Goal: Task Accomplishment & Management: Use online tool/utility

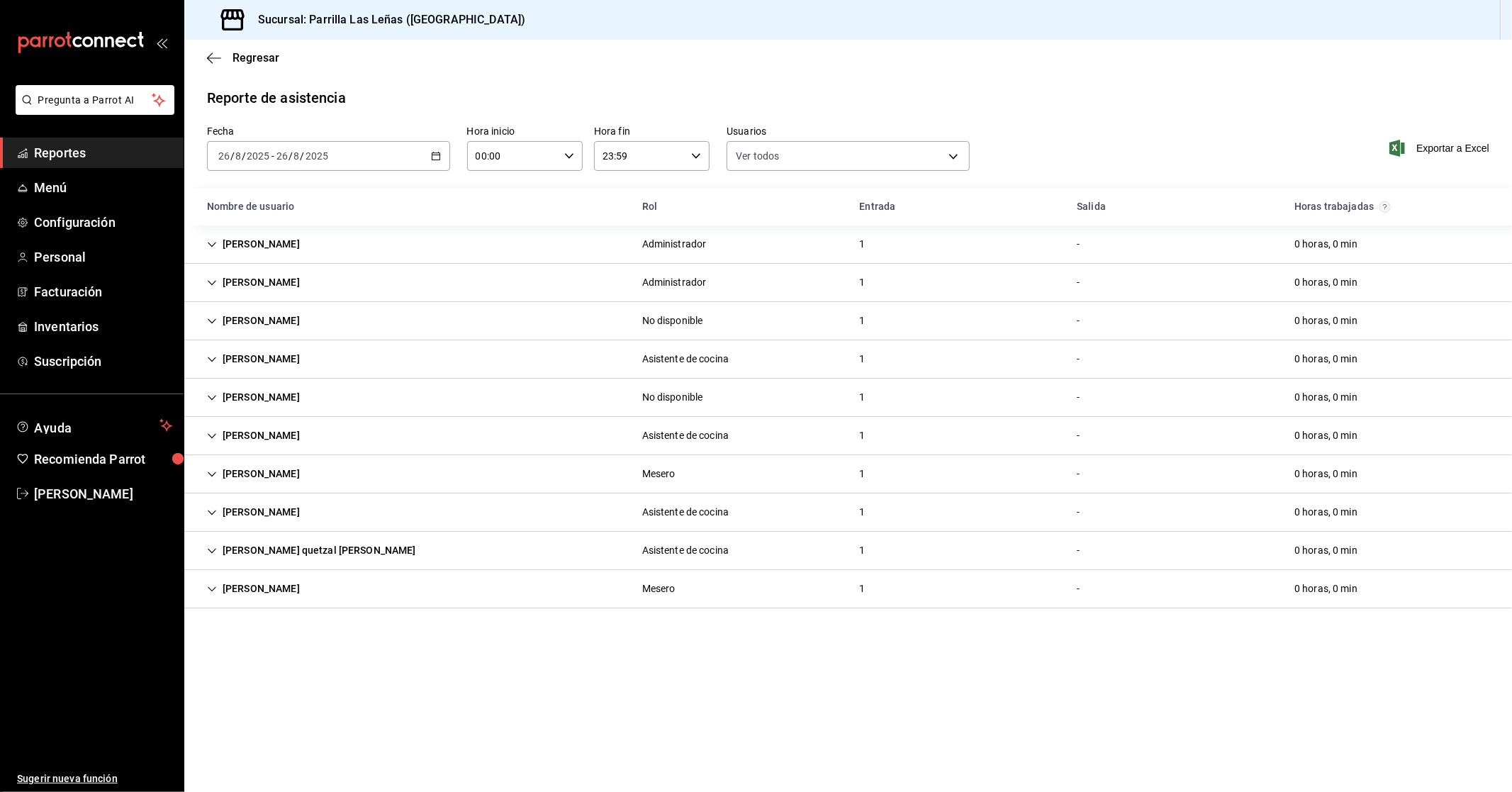
click at [121, 155] on span "Reportes" at bounding box center [103, 152] width 138 height 19
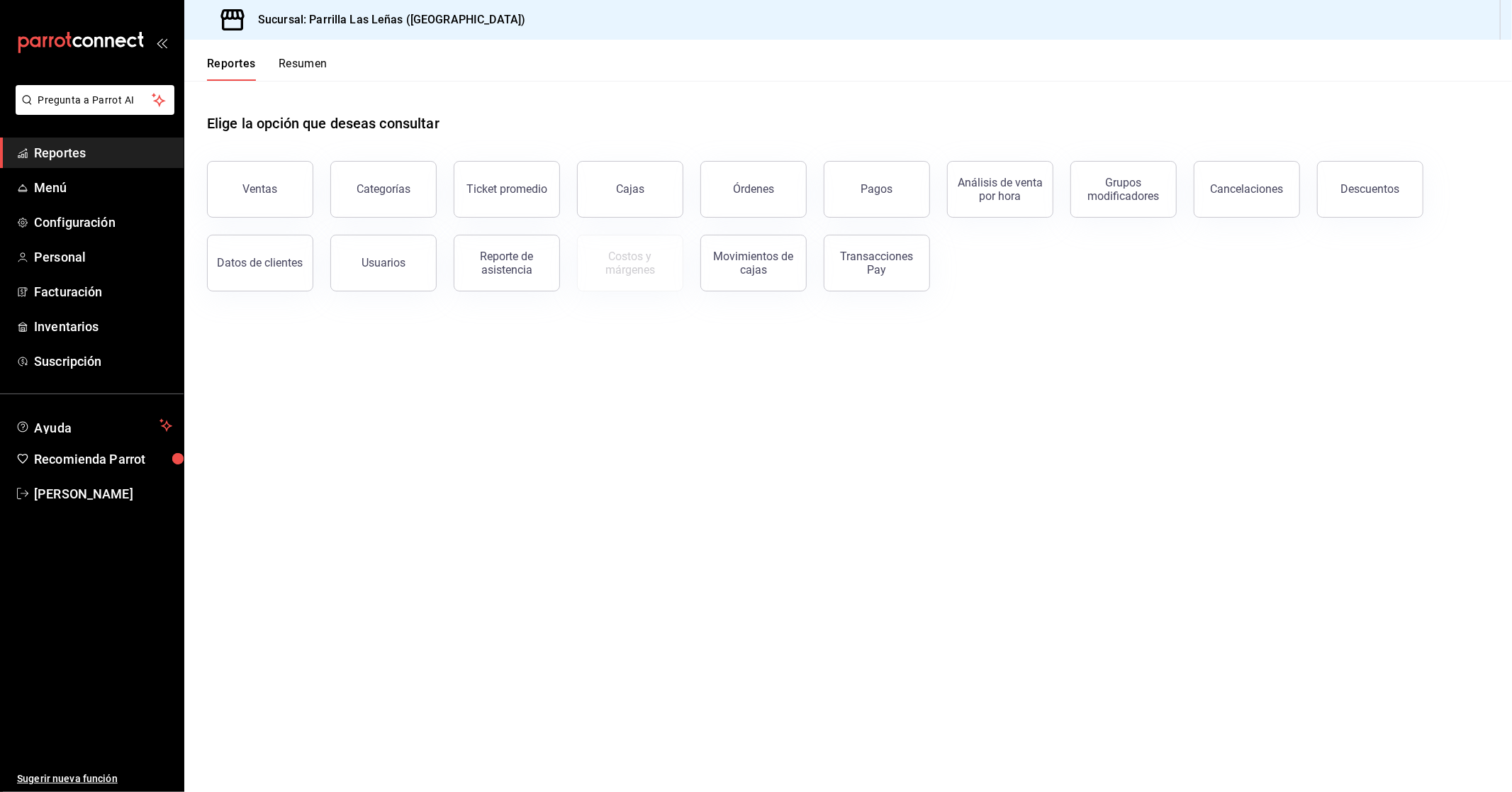
click at [502, 515] on main "Elige la opción que deseas consultar Ventas Categorías Ticket promedio Cajas Ór…" at bounding box center [849, 436] width 1328 height 711
click at [502, 260] on div "Movimientos de cajas" at bounding box center [754, 263] width 88 height 27
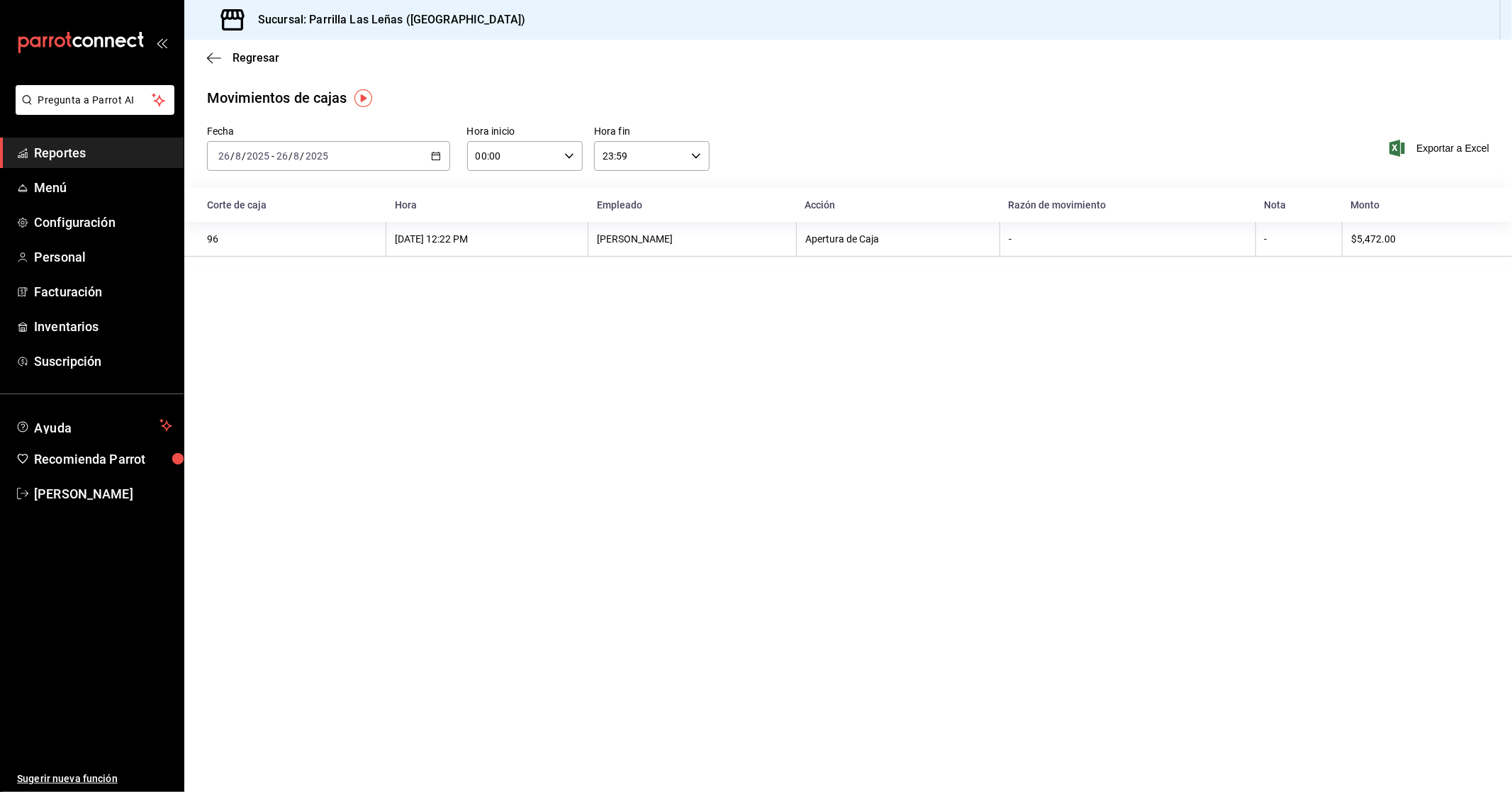
click at [502, 367] on main "Regresar Movimientos [PERSON_NAME] Fecha [DATE] [DATE] - [DATE] [DATE] Hora ini…" at bounding box center [849, 416] width 1328 height 752
click at [502, 392] on main "Regresar Movimientos [PERSON_NAME] Fecha [DATE] [DATE] - [DATE] [DATE] Hora ini…" at bounding box center [849, 416] width 1328 height 752
click at [214, 52] on icon "button" at bounding box center [214, 58] width 14 height 13
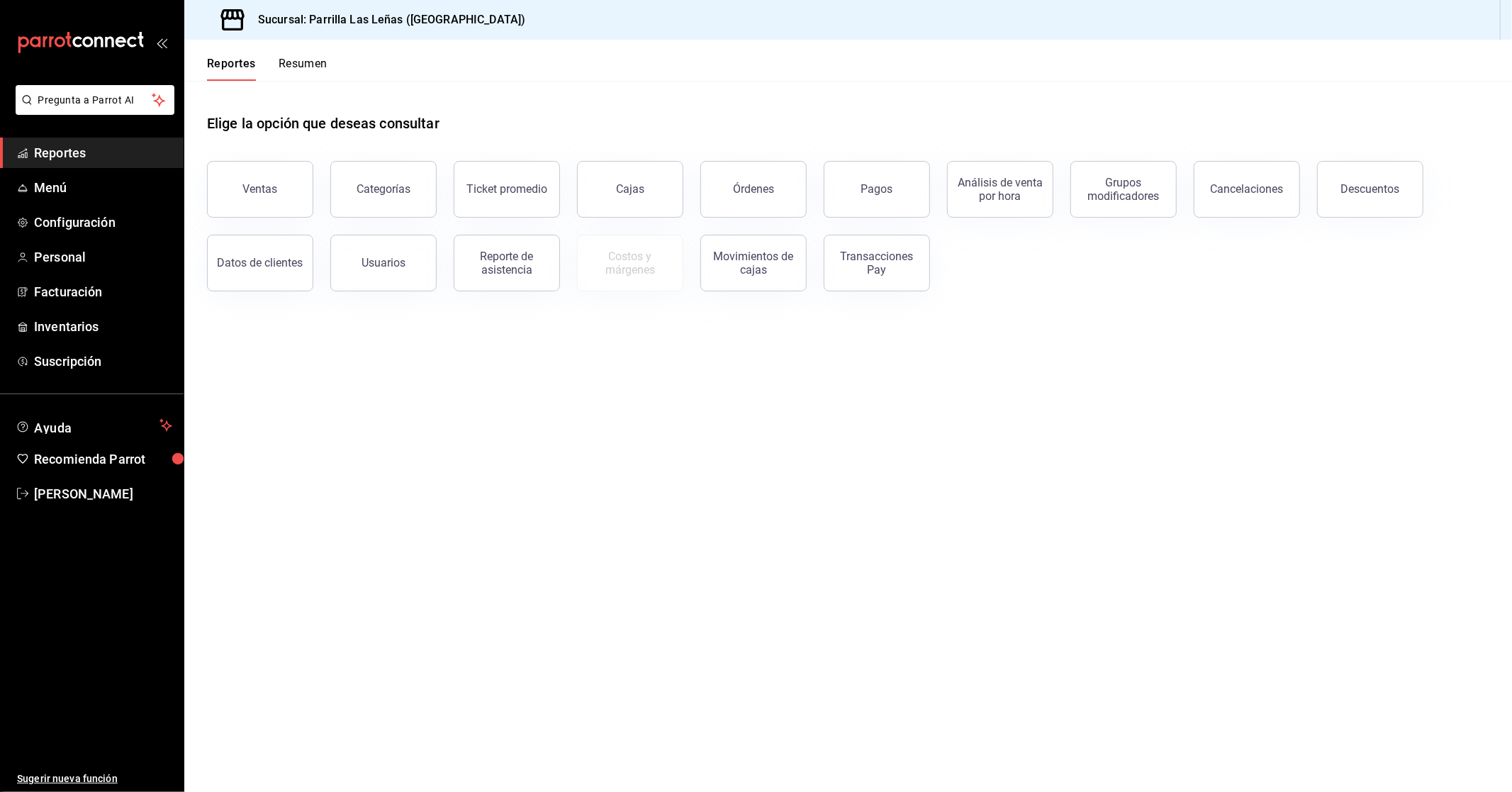
click at [502, 619] on main "Elige la opción que deseas consultar Ventas Categorías Ticket promedio Cajas Ór…" at bounding box center [849, 436] width 1328 height 711
click at [502, 511] on main "Elige la opción que deseas consultar Ventas Categorías Ticket promedio Cajas Ór…" at bounding box center [849, 436] width 1328 height 711
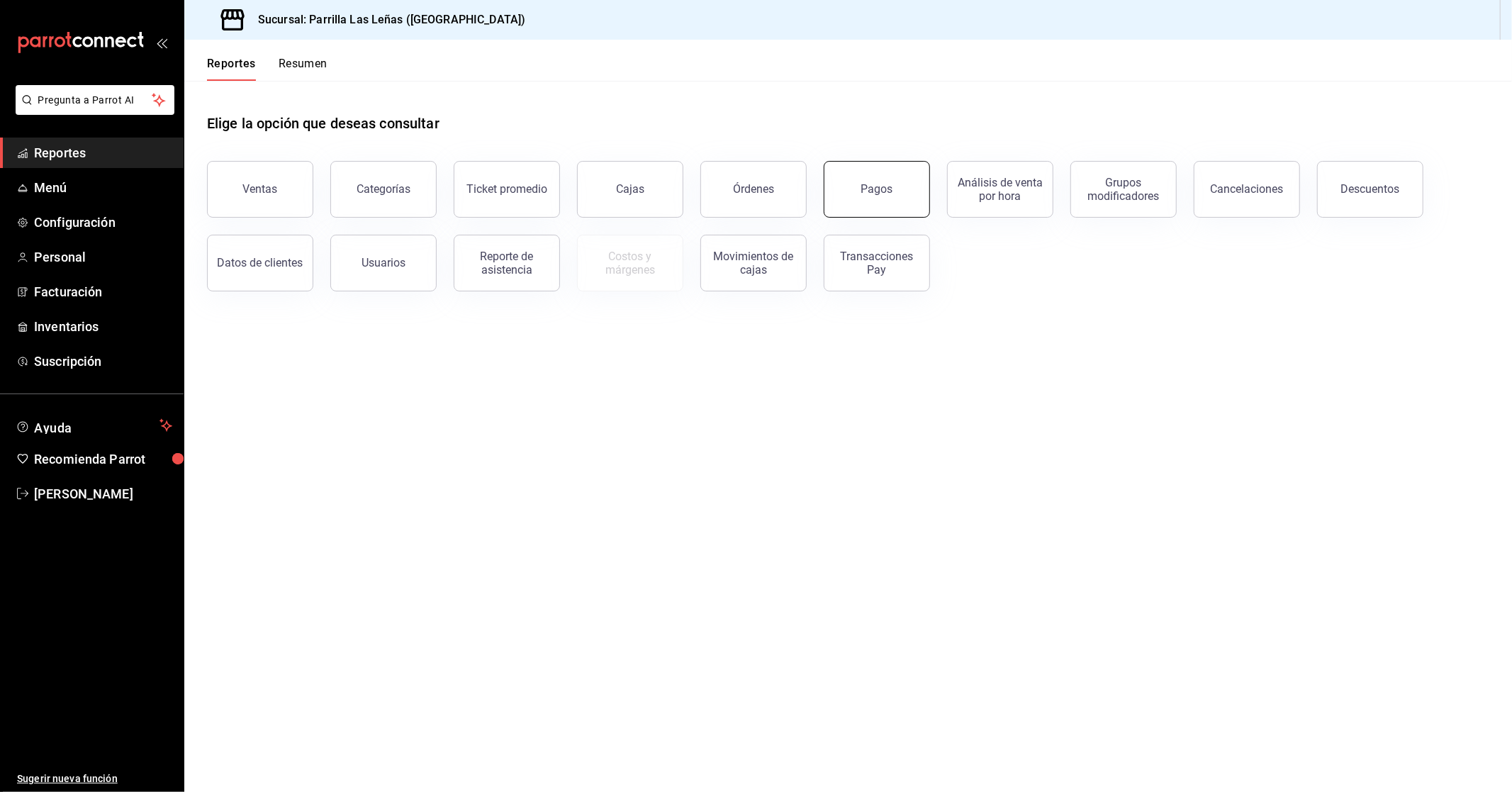
click at [502, 173] on button "Pagos" at bounding box center [876, 189] width 106 height 57
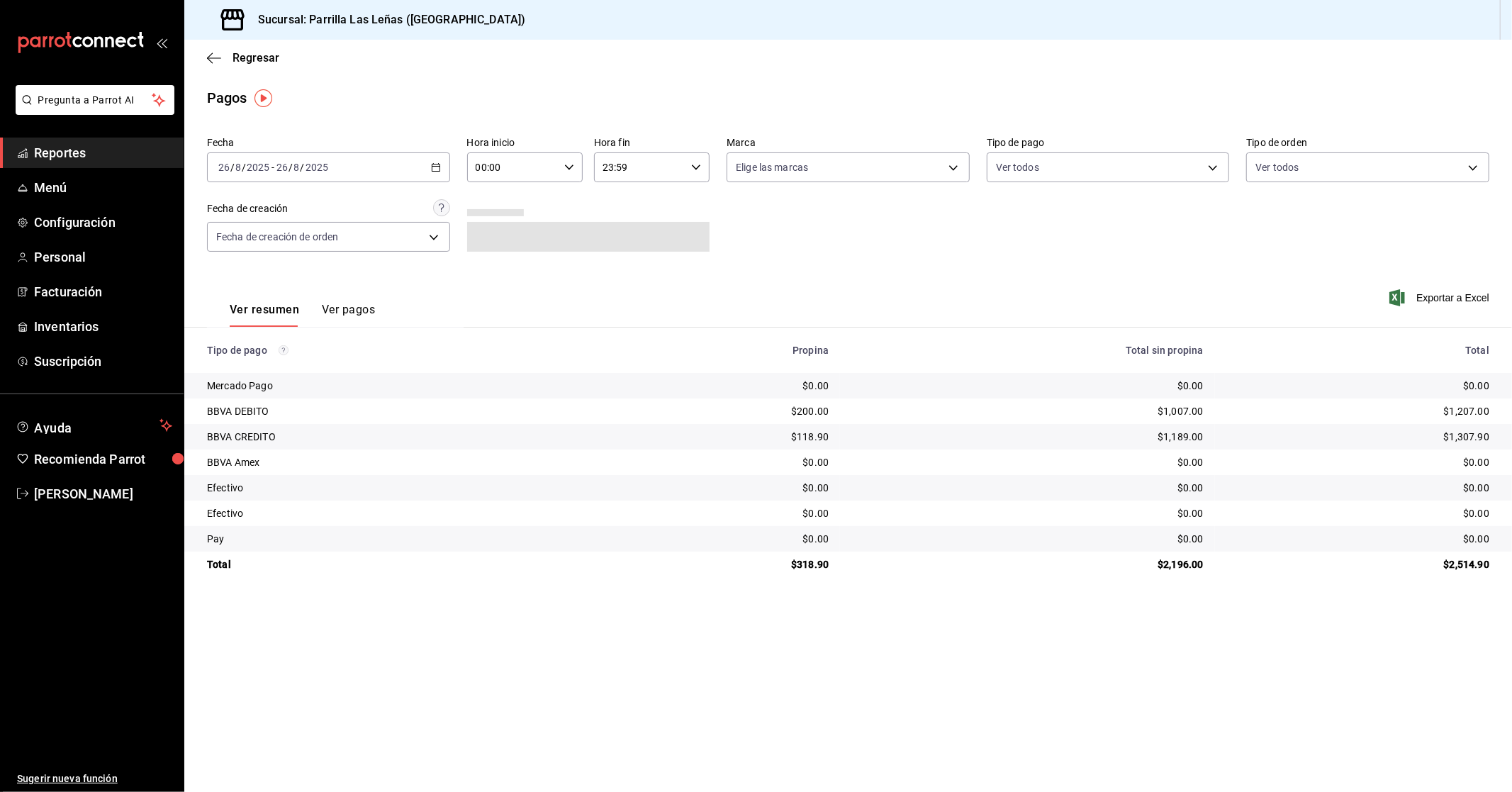
click at [359, 303] on button "Ver pagos" at bounding box center [349, 315] width 53 height 24
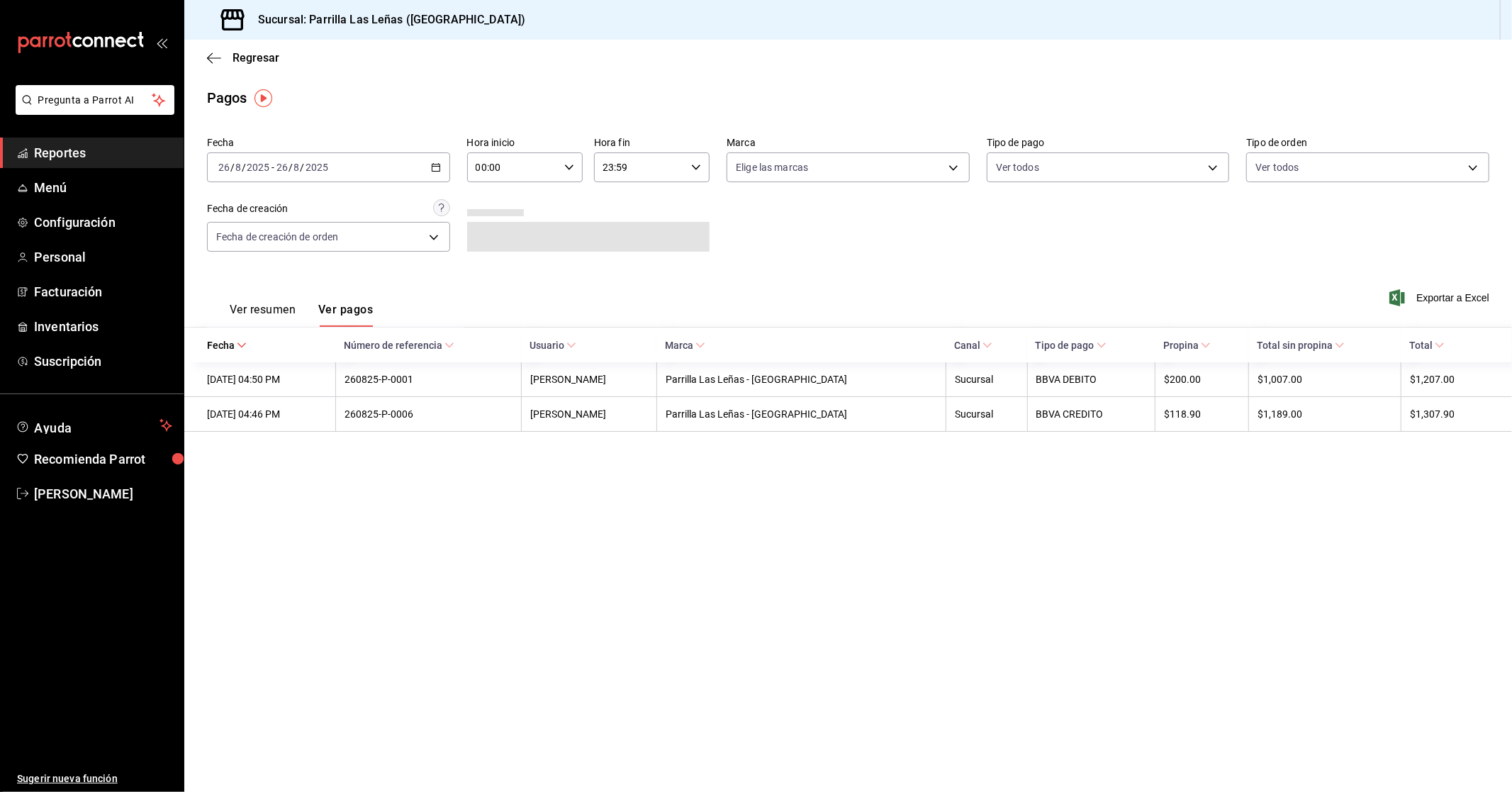
click at [502, 693] on main "Regresar Pagos Fecha [DATE] [DATE] - [DATE] [DATE] Hora inicio 00:00 Hora inici…" at bounding box center [849, 416] width 1328 height 752
drag, startPoint x: 1149, startPoint y: 415, endPoint x: 1485, endPoint y: 465, distance: 339.7
click at [502, 442] on main "Regresar Pagos Fecha [DATE] [DATE] - [DATE] [DATE] Hora inicio 00:00 Hora inici…" at bounding box center [849, 416] width 1328 height 752
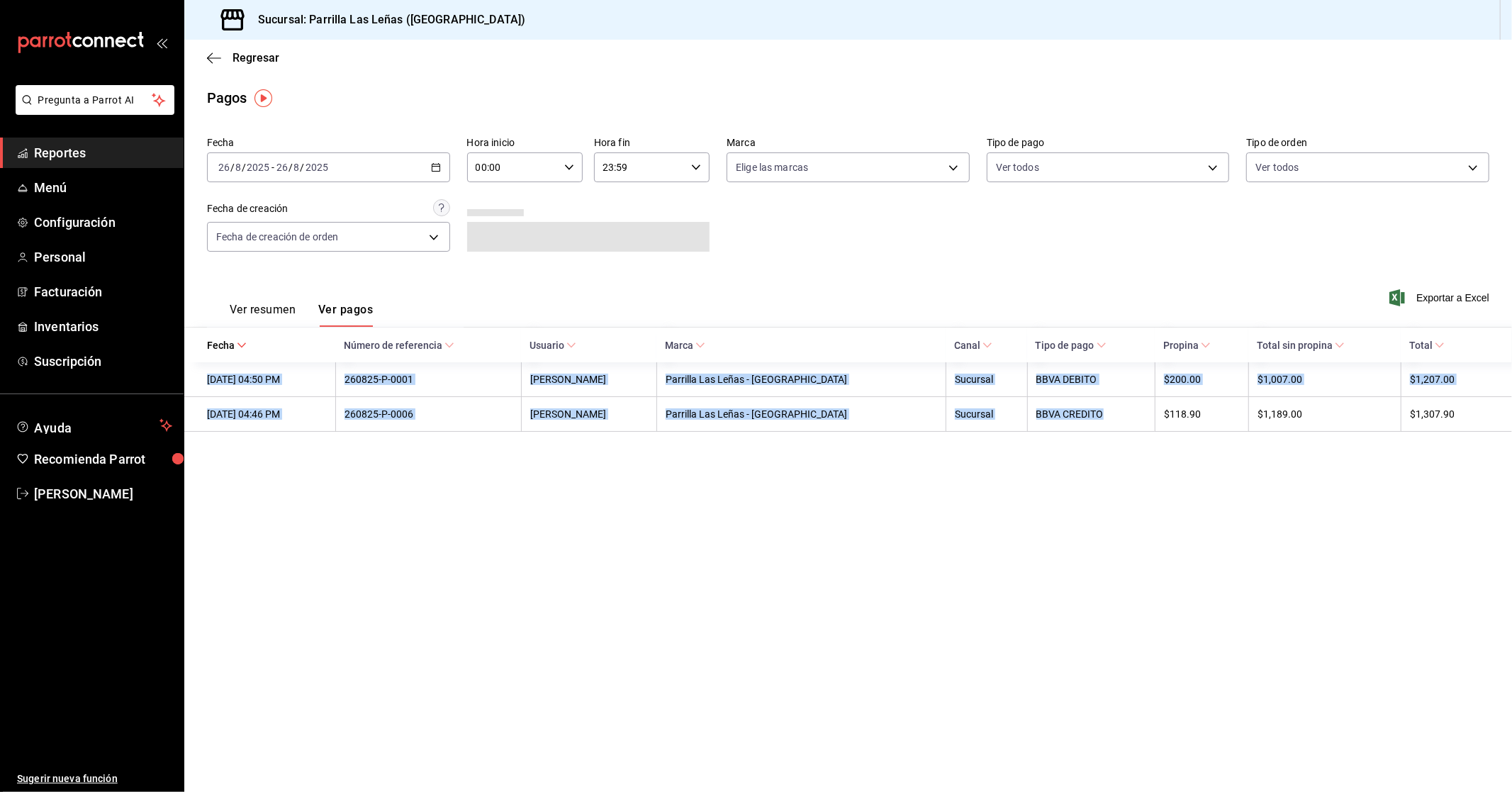
click at [502, 478] on main "Regresar Pagos Fecha [DATE] [DATE] - [DATE] [DATE] Hora inicio 00:00 Hora inici…" at bounding box center [849, 416] width 1328 height 752
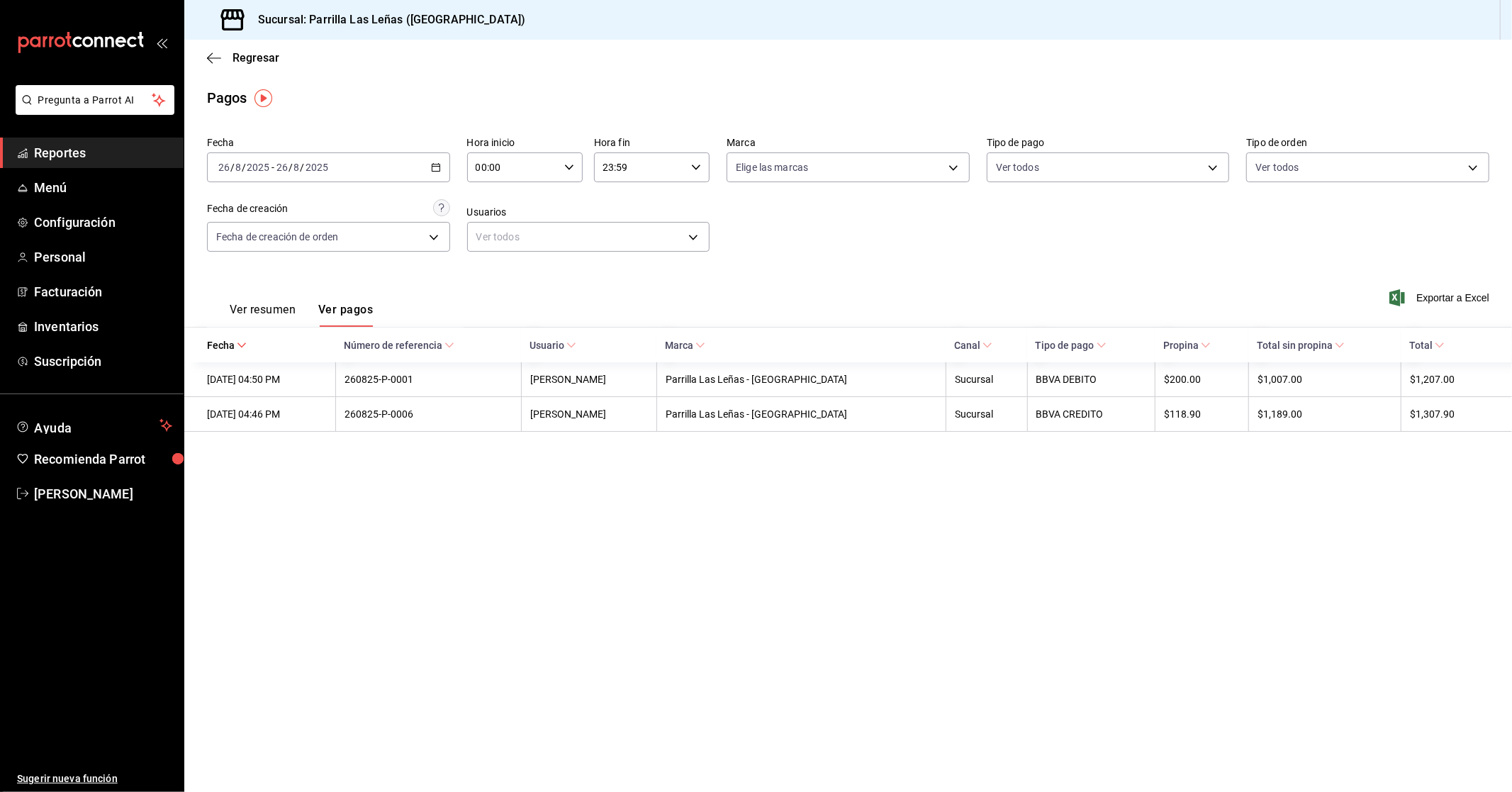
click at [502, 487] on main "Regresar Pagos Fecha [DATE] [DATE] - [DATE] [DATE] Hora inicio 00:00 Hora inici…" at bounding box center [849, 416] width 1328 height 752
click at [502, 300] on span "Exportar a Excel" at bounding box center [1441, 297] width 97 height 17
click at [502, 81] on main "Regresar Pagos Fecha [DATE] [DATE] - [DATE] [DATE] Hora inicio 00:00 Hora inici…" at bounding box center [849, 416] width 1328 height 752
click at [502, 75] on div "Regresar" at bounding box center [849, 58] width 1328 height 36
click at [502, 54] on div "Reporte generado, revisa tus descargas." at bounding box center [709, 41] width 203 height 31
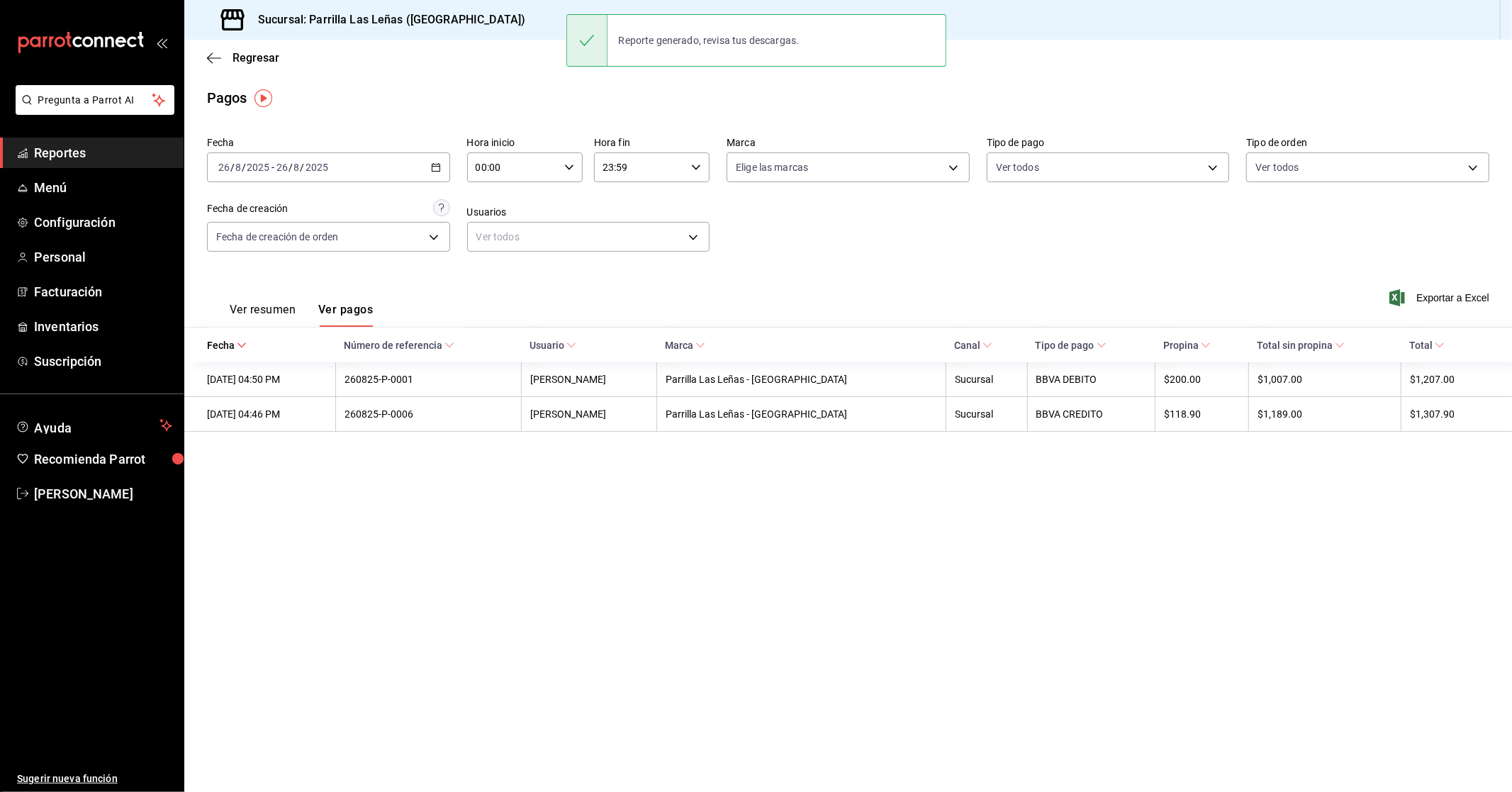
click at [502, 54] on div "Reporte generado, revisa tus descargas." at bounding box center [709, 41] width 203 height 31
click at [195, 48] on div "Regresar" at bounding box center [849, 58] width 1328 height 36
click at [203, 51] on div "Regresar" at bounding box center [849, 58] width 1328 height 36
click at [216, 57] on icon "button" at bounding box center [214, 58] width 14 height 13
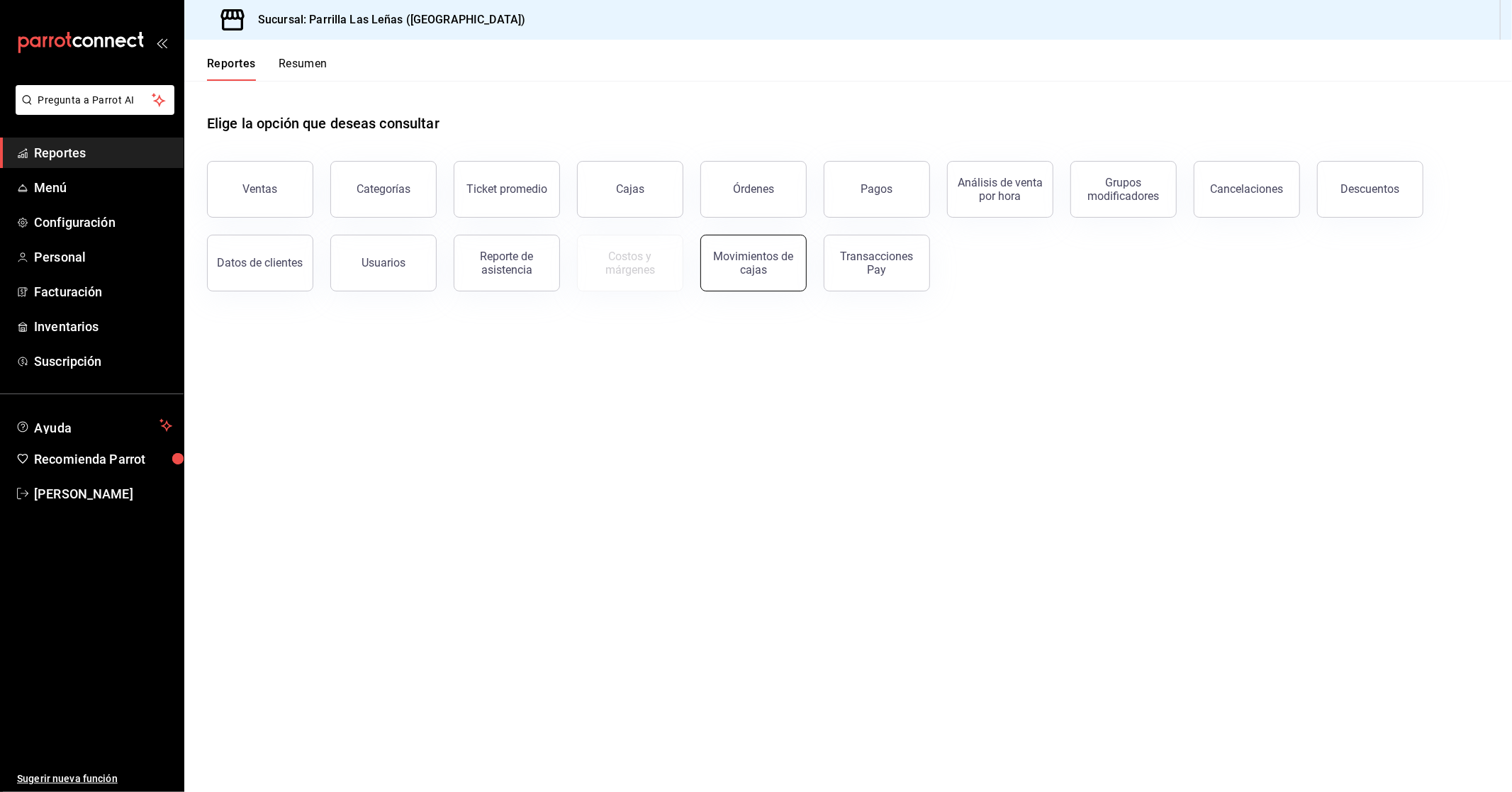
click at [502, 260] on div "Movimientos de cajas" at bounding box center [754, 263] width 88 height 27
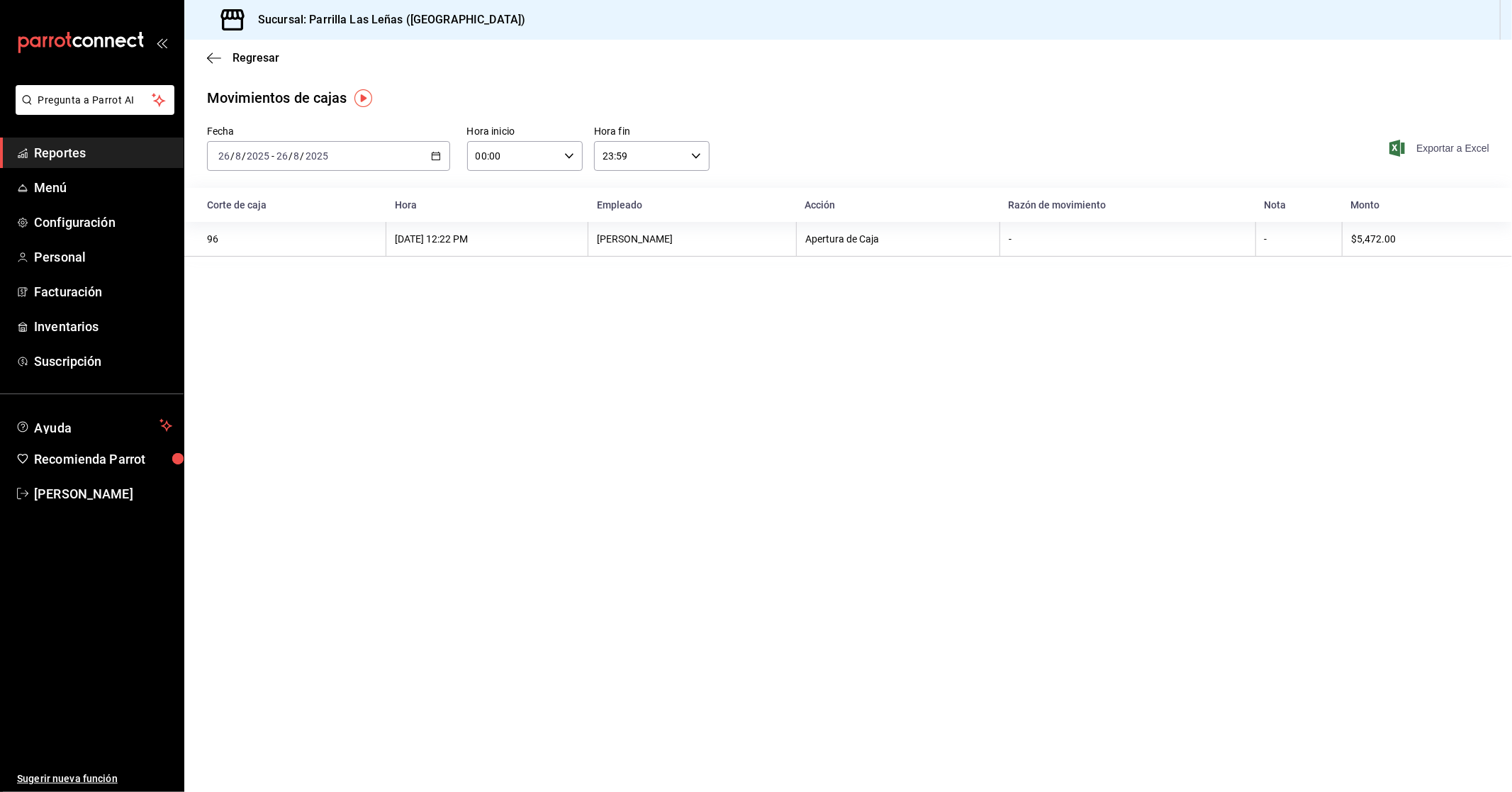
click at [502, 146] on span "Exportar a Excel" at bounding box center [1441, 148] width 97 height 17
